Goal: Information Seeking & Learning: Learn about a topic

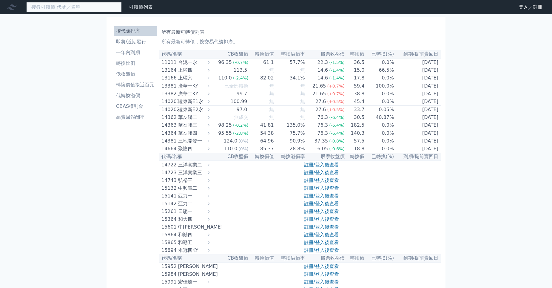
click at [52, 8] on input at bounding box center [74, 7] width 96 height 10
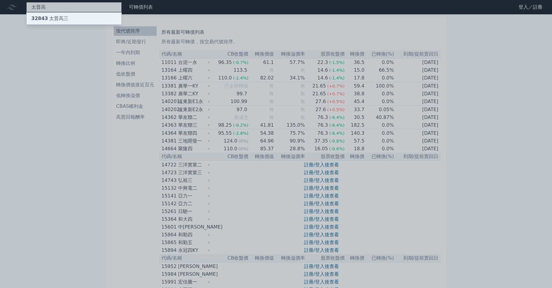
type input "太普高"
click at [56, 24] on div "32843 太普高三" at bounding box center [74, 19] width 95 height 12
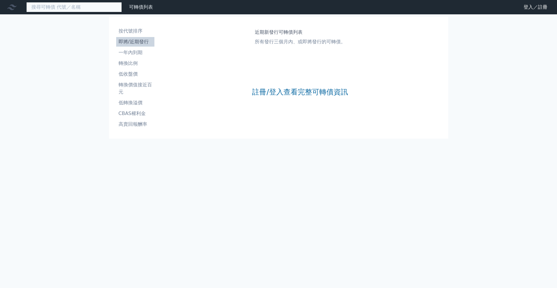
click at [50, 5] on input at bounding box center [74, 7] width 96 height 10
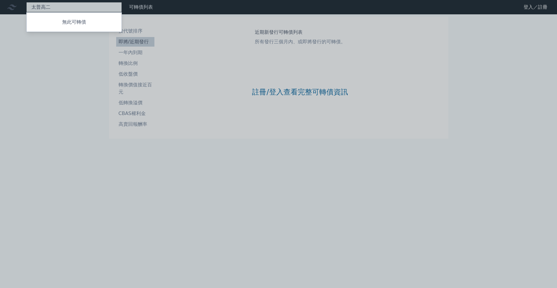
type input "太普高二"
click at [68, 9] on div at bounding box center [278, 144] width 557 height 288
